Goal: Ask a question

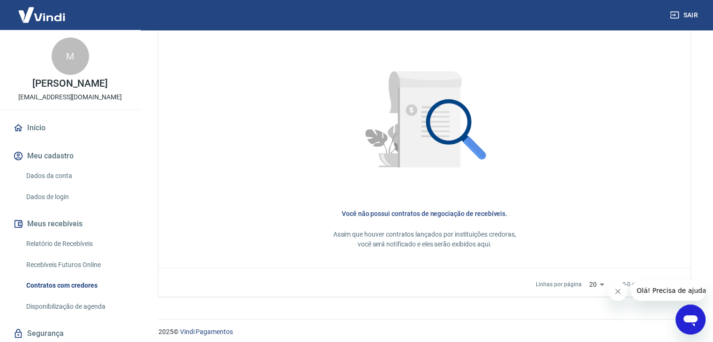
scroll to position [422, 0]
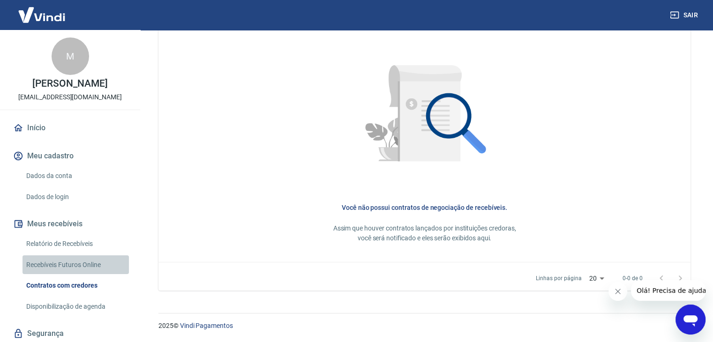
click at [91, 275] on link "Recebíveis Futuros Online" at bounding box center [76, 265] width 106 height 19
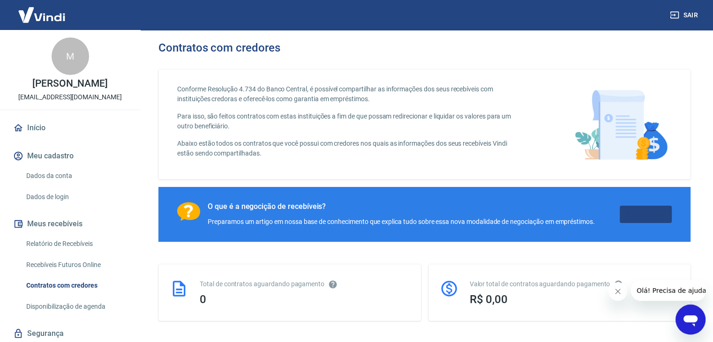
click at [642, 214] on link "Saiba Mais" at bounding box center [646, 214] width 52 height 17
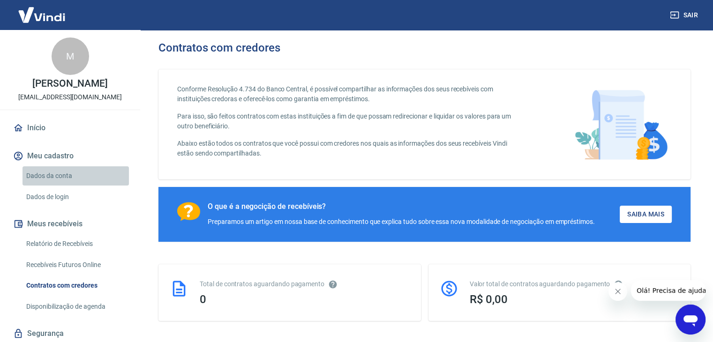
click at [81, 186] on link "Dados da conta" at bounding box center [76, 176] width 106 height 19
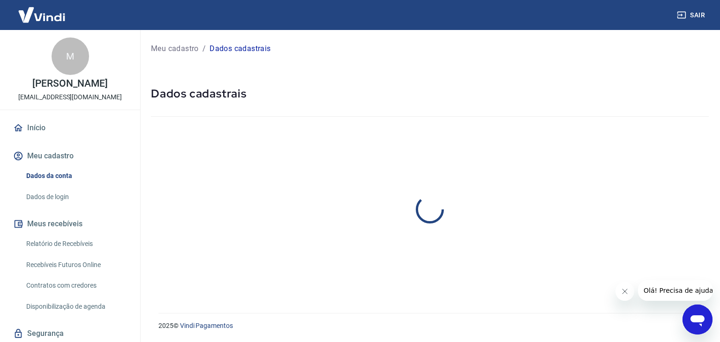
select select "SP"
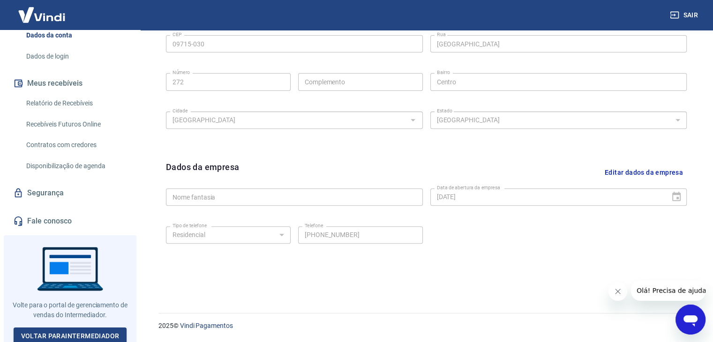
scroll to position [153, 0]
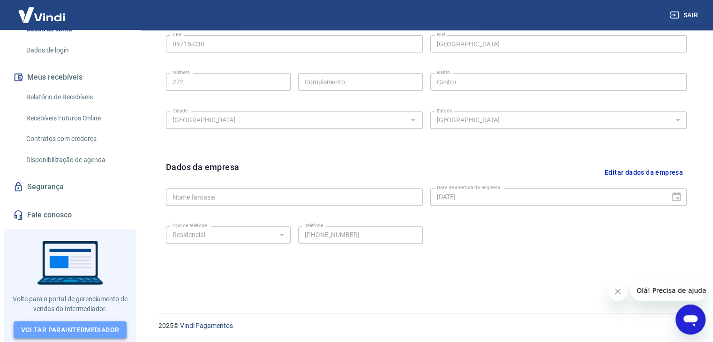
click at [87, 331] on link "Voltar para Intermediador" at bounding box center [71, 330] width 114 height 17
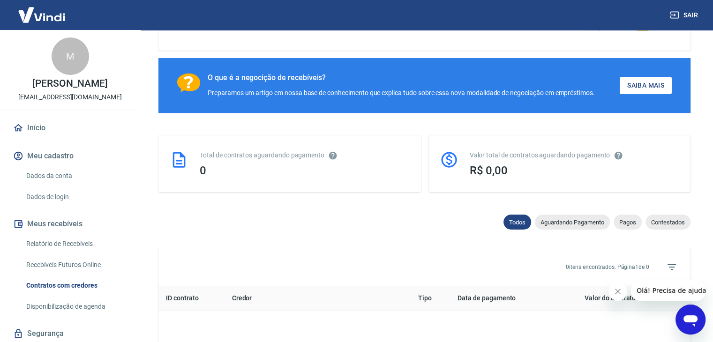
scroll to position [141, 0]
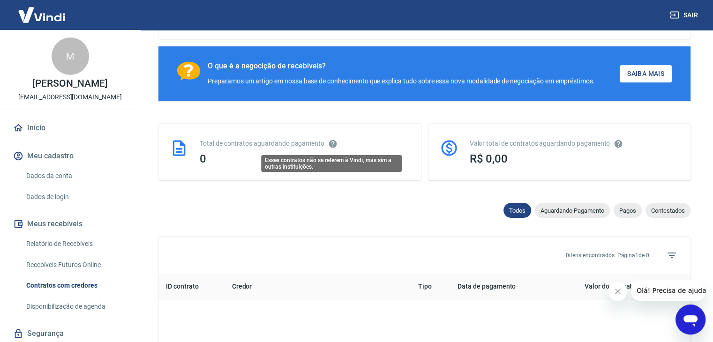
click at [331, 145] on icon "Esses contratos não se referem à Vindi, mas sim a outras instituições." at bounding box center [333, 144] width 8 height 8
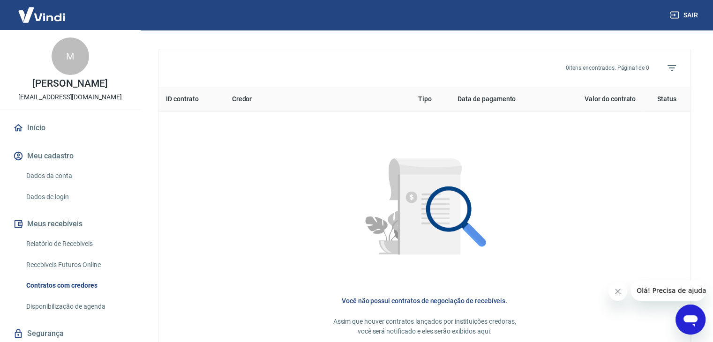
scroll to position [422, 0]
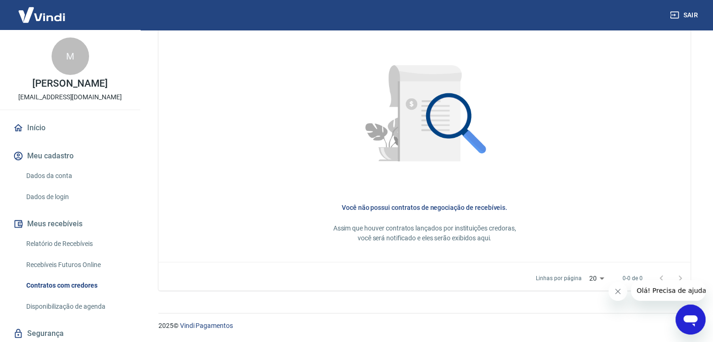
click at [676, 288] on span "Olá! Precisa de ajuda?" at bounding box center [673, 291] width 73 height 8
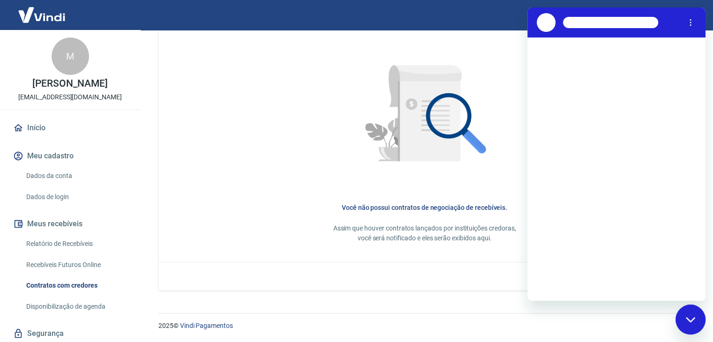
scroll to position [0, 0]
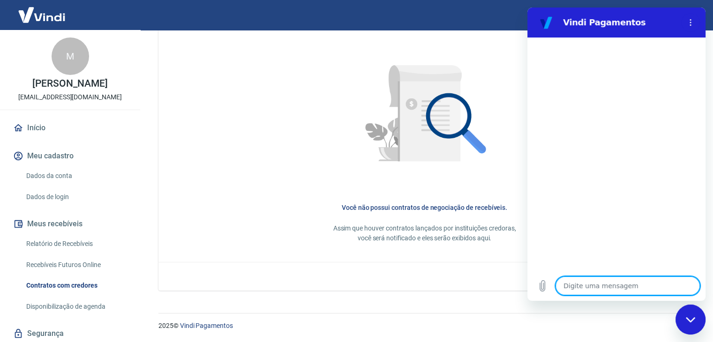
type textarea "O"
type textarea "x"
type textarea "Ol"
type textarea "x"
type textarea "Olá"
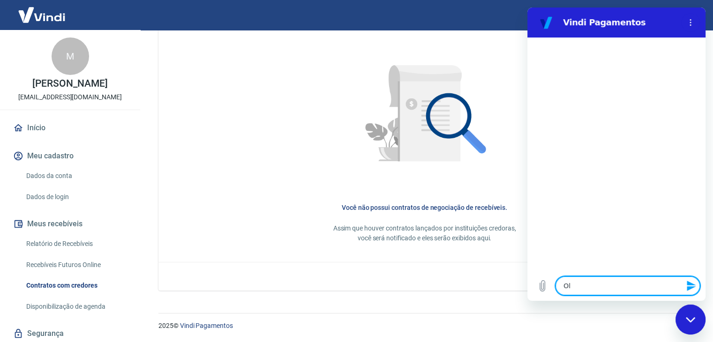
type textarea "x"
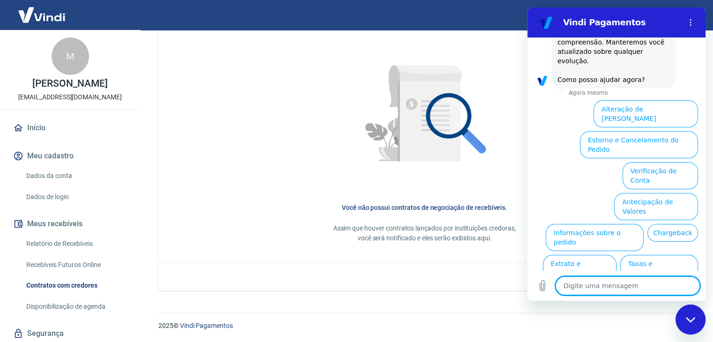
scroll to position [271, 0]
click at [662, 254] on button "Taxas e Parcelamento" at bounding box center [660, 267] width 78 height 27
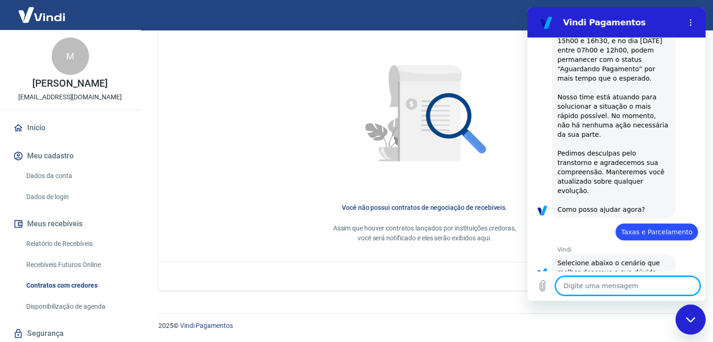
scroll to position [267, 0]
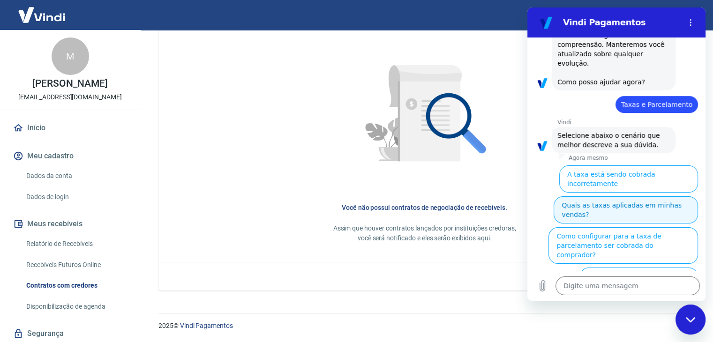
click at [591, 197] on button "Quais as taxas aplicadas em minhas vendas?" at bounding box center [626, 210] width 144 height 27
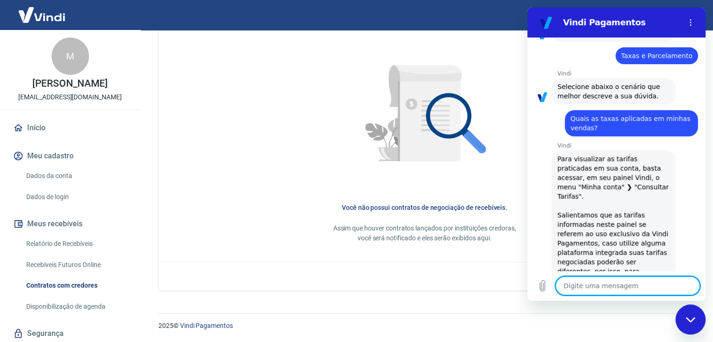
scroll to position [363, 0]
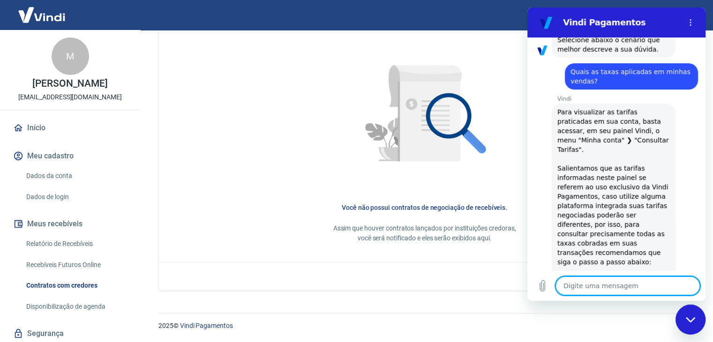
type textarea "x"
click at [452, 61] on img at bounding box center [425, 117] width 166 height 166
